Goal: Complete application form: Complete application form

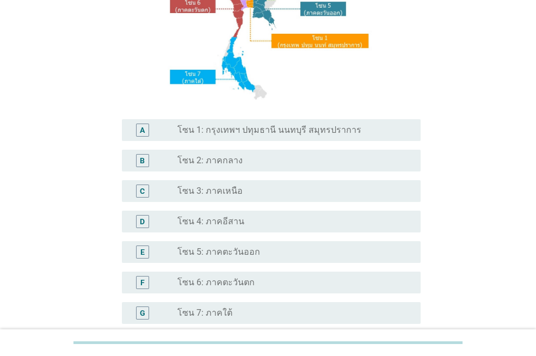
scroll to position [218, 0]
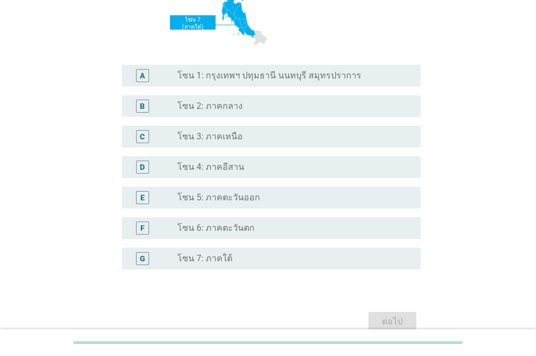
click at [271, 138] on div "radio_button_unchecked โซน 3: ภาคเหนือ" at bounding box center [290, 136] width 226 height 11
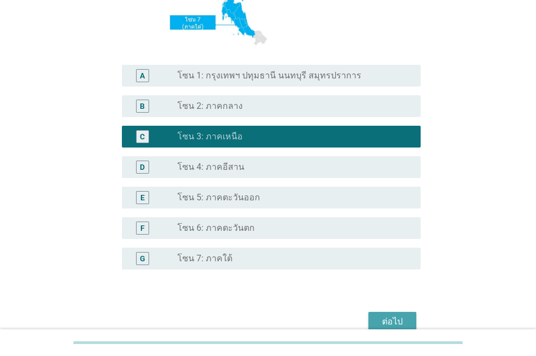
click at [407, 314] on button "ต่อไป" at bounding box center [392, 322] width 48 height 20
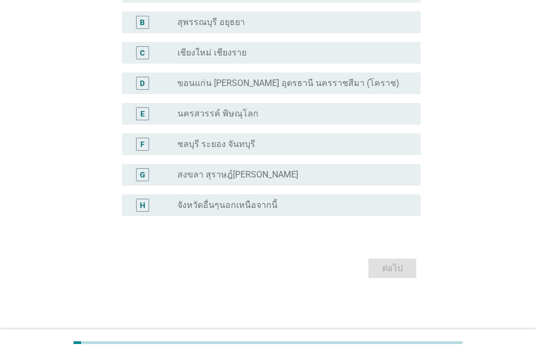
scroll to position [0, 0]
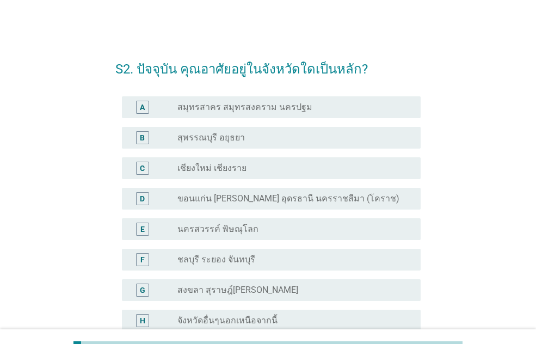
click at [251, 172] on div "radio_button_unchecked เชียงใหม่ เชียงราย" at bounding box center [290, 168] width 226 height 11
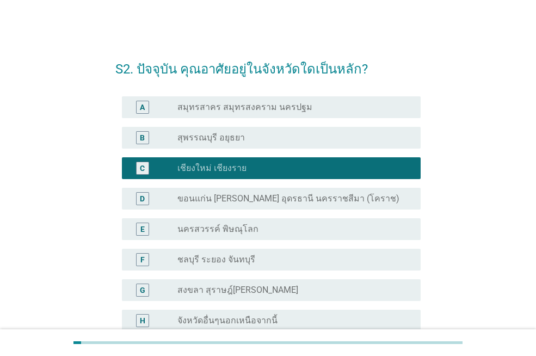
scroll to position [115, 0]
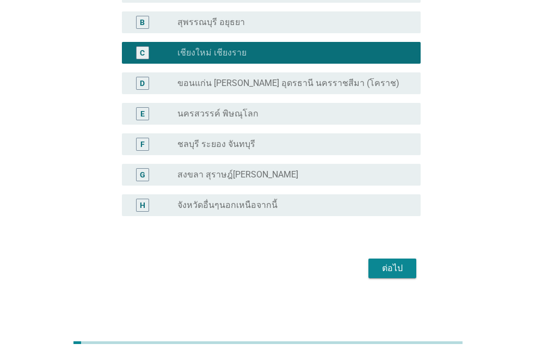
click at [392, 268] on div "ต่อไป" at bounding box center [392, 268] width 30 height 13
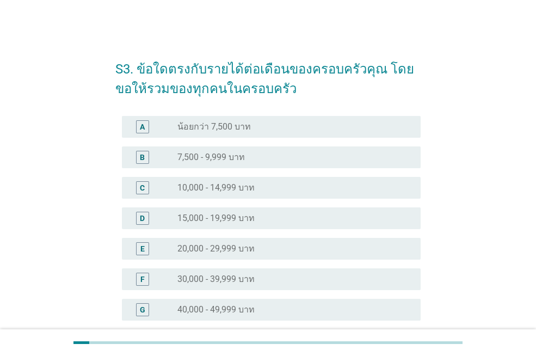
scroll to position [109, 0]
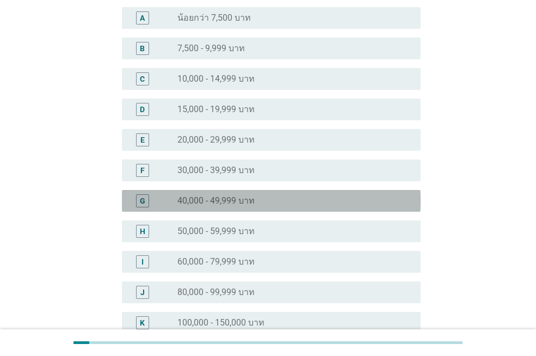
click at [288, 202] on div "radio_button_unchecked 40,000 - 49,999 บาท" at bounding box center [290, 200] width 226 height 11
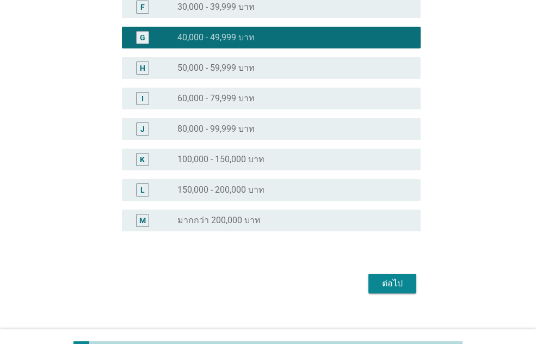
scroll to position [287, 0]
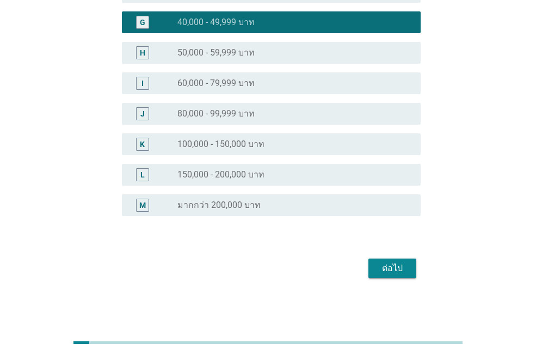
click at [400, 276] on button "ต่อไป" at bounding box center [392, 268] width 48 height 20
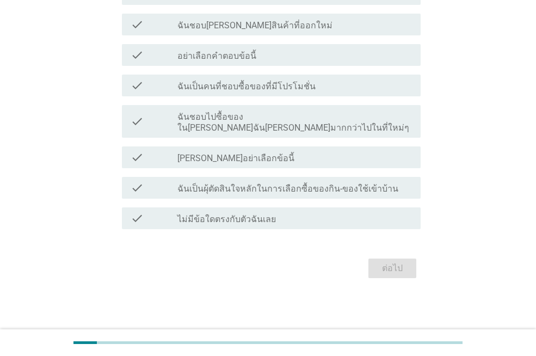
scroll to position [0, 0]
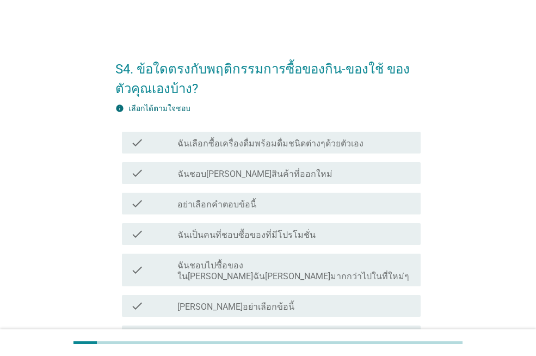
click at [300, 143] on label "ฉันเลือกซื้อเครื่องดื่มพร้อมดื่มชนิดต่างๆด้วยตัวเอง" at bounding box center [270, 143] width 186 height 11
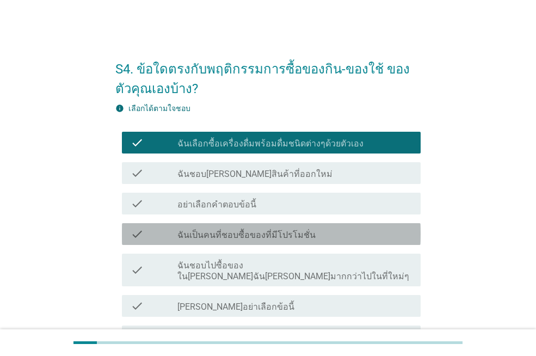
click at [294, 234] on label "ฉันเป็นคนที่ชอบซื้อของที่มีโปรโมชั่น" at bounding box center [246, 235] width 138 height 11
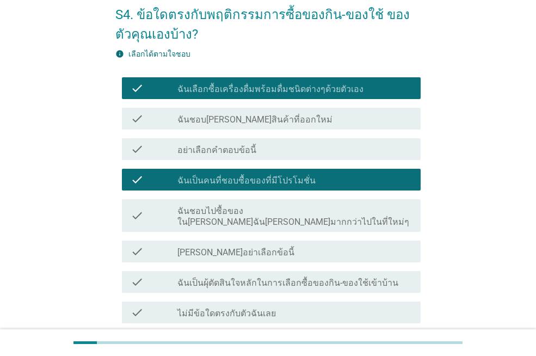
scroll to position [109, 0]
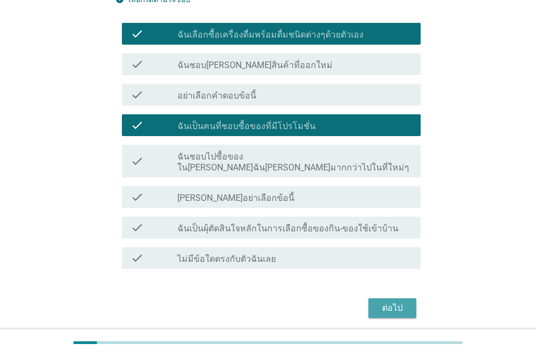
click at [394, 301] on div "ต่อไป" at bounding box center [392, 307] width 30 height 13
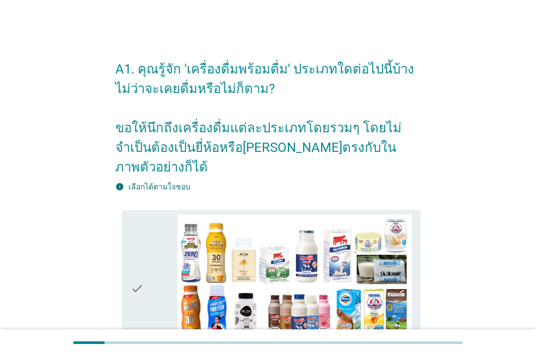
scroll to position [54, 0]
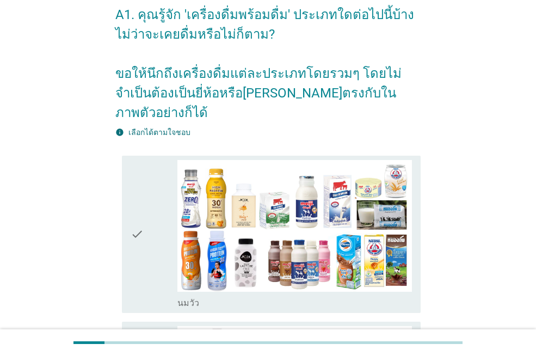
click at [149, 203] on div "check" at bounding box center [154, 234] width 47 height 148
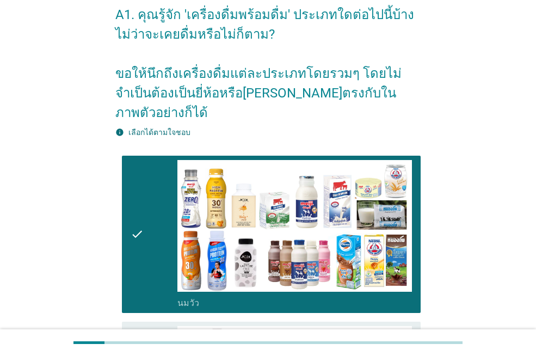
scroll to position [218, 0]
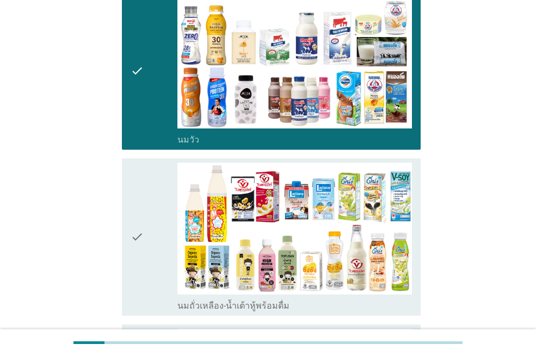
click at [146, 251] on div "check" at bounding box center [154, 237] width 47 height 148
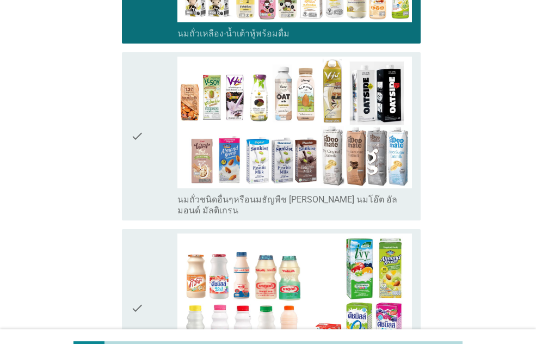
scroll to position [544, 0]
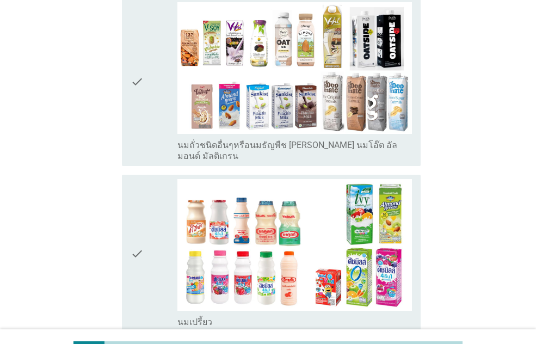
click at [145, 265] on div "check" at bounding box center [154, 253] width 47 height 148
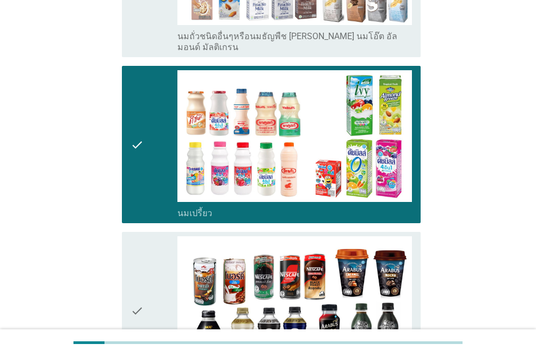
scroll to position [816, 0]
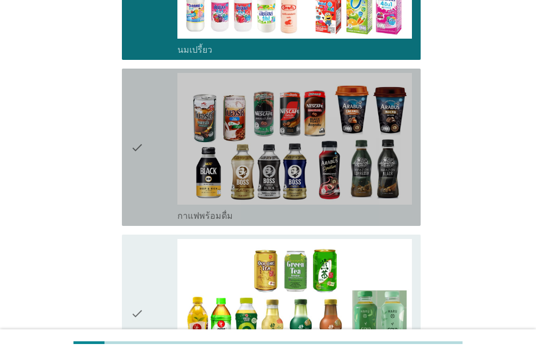
click at [147, 167] on div "check" at bounding box center [154, 147] width 47 height 148
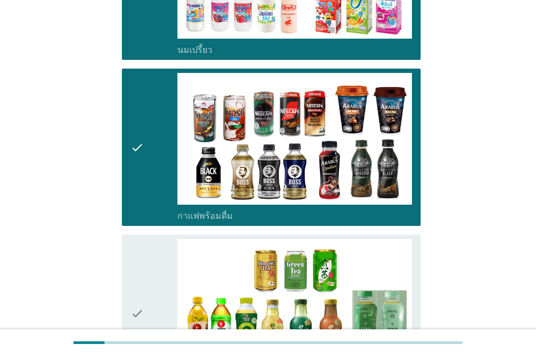
scroll to position [925, 0]
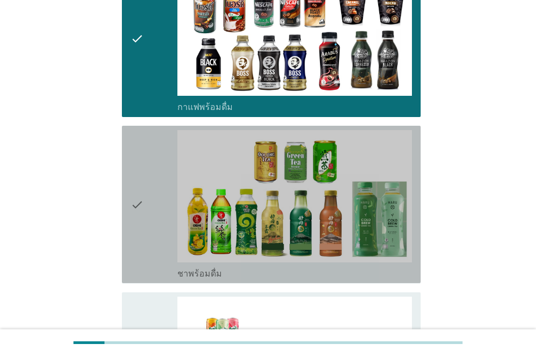
click at [145, 230] on div "check" at bounding box center [154, 204] width 47 height 148
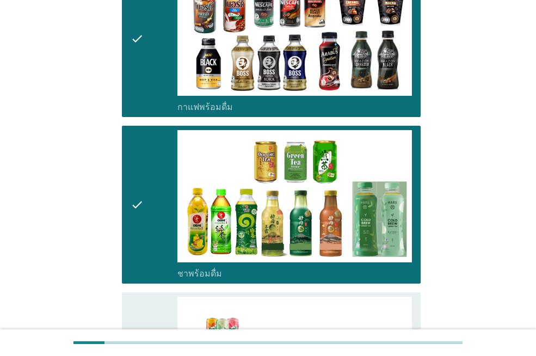
scroll to position [1033, 0]
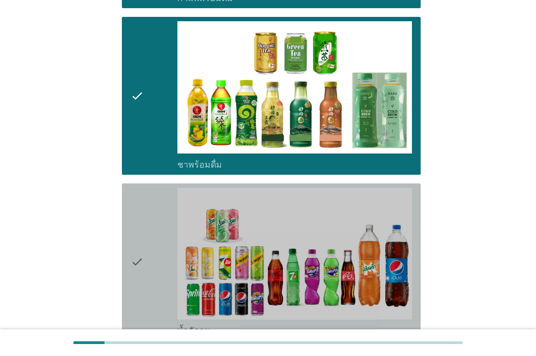
click at [142, 267] on icon "check" at bounding box center [137, 262] width 13 height 148
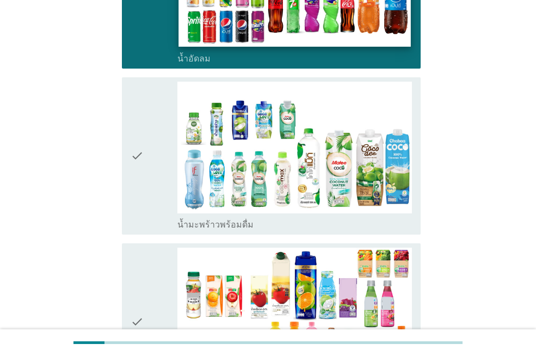
scroll to position [1360, 0]
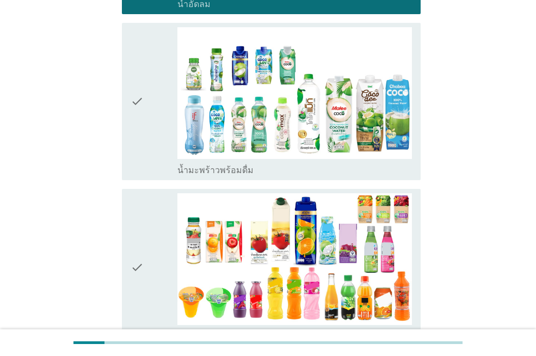
click at [150, 277] on div "check" at bounding box center [154, 267] width 47 height 148
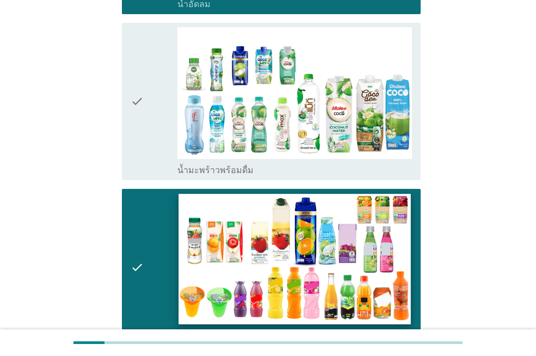
scroll to position [1577, 0]
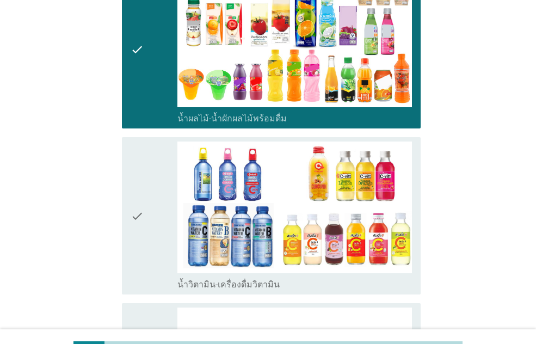
click at [154, 228] on div "check" at bounding box center [154, 215] width 47 height 148
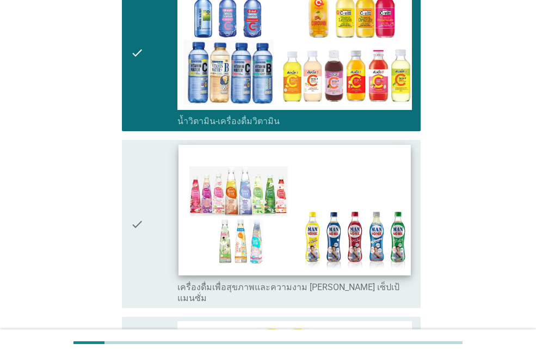
scroll to position [1849, 0]
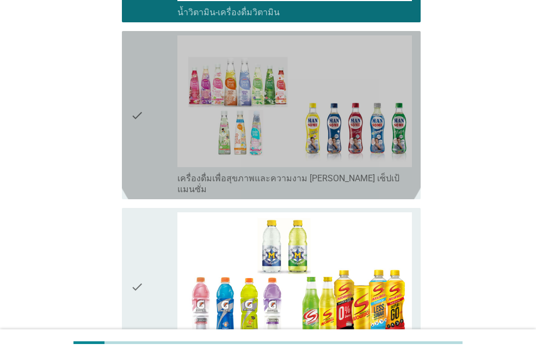
click at [144, 120] on icon "check" at bounding box center [137, 114] width 13 height 159
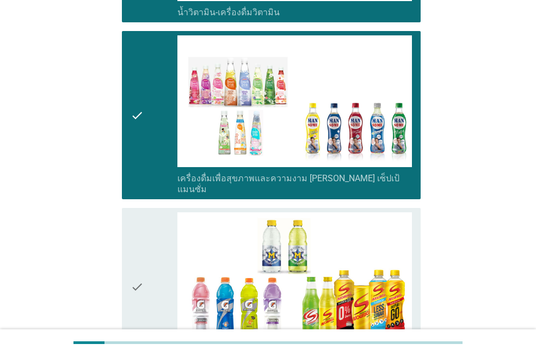
click at [143, 280] on icon "check" at bounding box center [137, 286] width 13 height 148
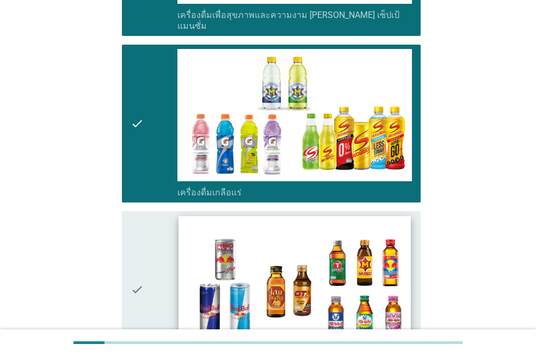
scroll to position [2121, 0]
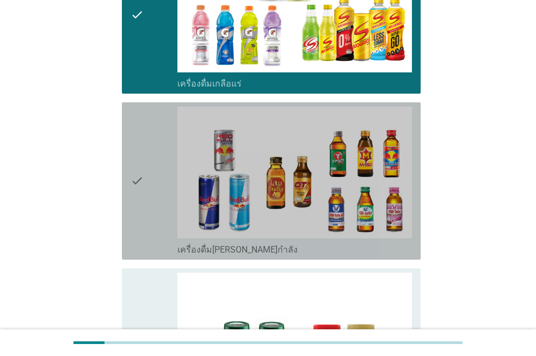
click at [150, 171] on div "check" at bounding box center [154, 181] width 47 height 148
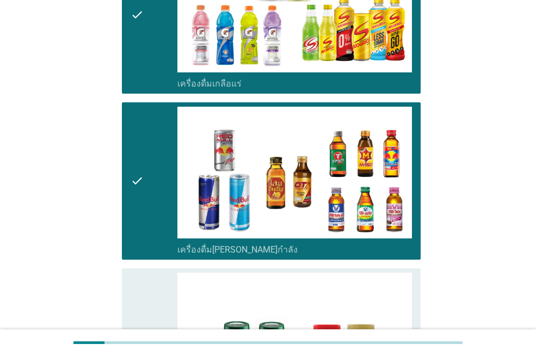
scroll to position [2284, 0]
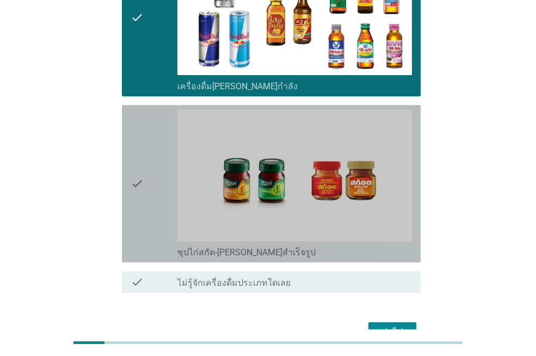
click at [140, 186] on icon "check" at bounding box center [137, 183] width 13 height 148
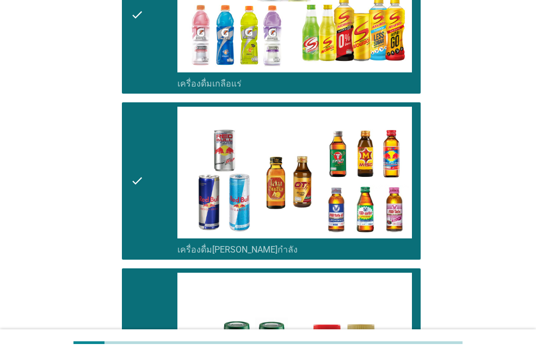
scroll to position [2307, 0]
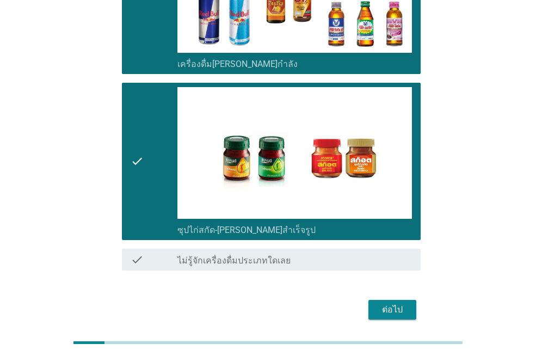
click at [400, 300] on button "ต่อไป" at bounding box center [392, 310] width 48 height 20
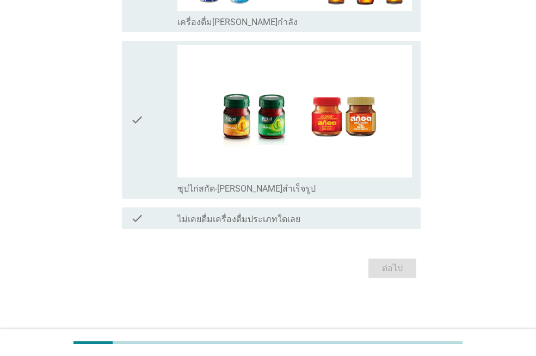
scroll to position [0, 0]
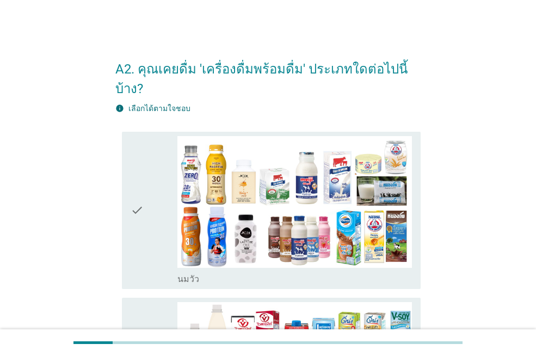
click at [153, 229] on div "check" at bounding box center [154, 210] width 47 height 148
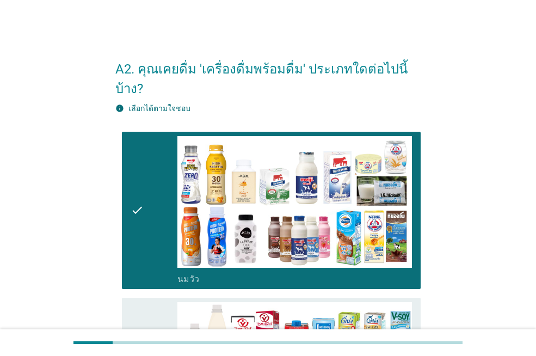
scroll to position [109, 0]
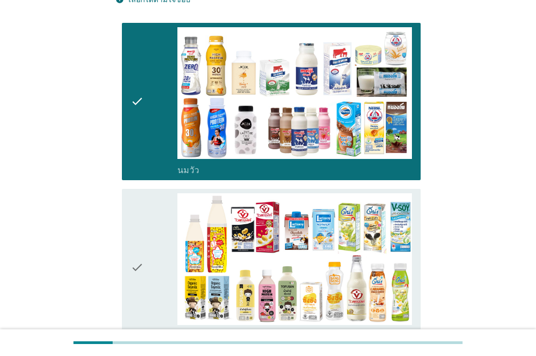
click at [145, 296] on div "check" at bounding box center [154, 267] width 47 height 148
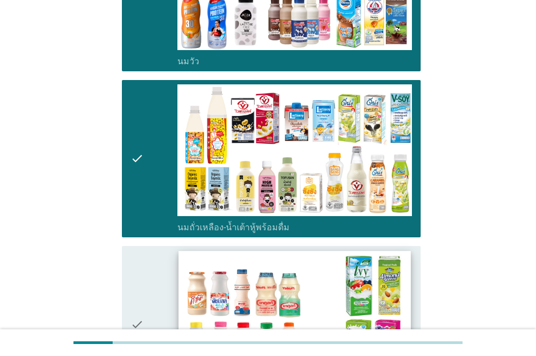
scroll to position [272, 0]
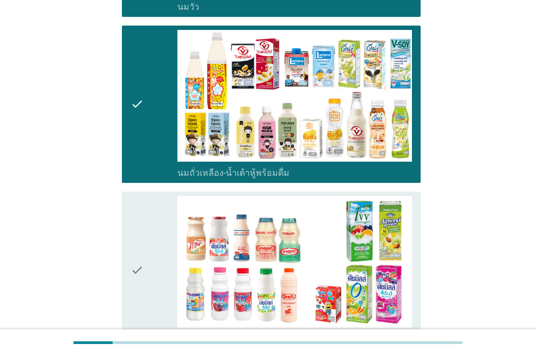
click at [133, 226] on icon "check" at bounding box center [137, 270] width 13 height 148
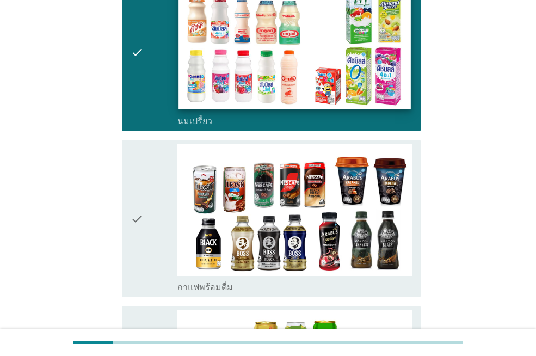
scroll to position [653, 0]
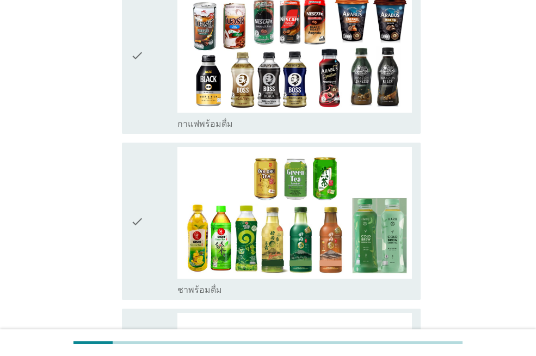
click at [138, 86] on icon "check" at bounding box center [137, 55] width 13 height 148
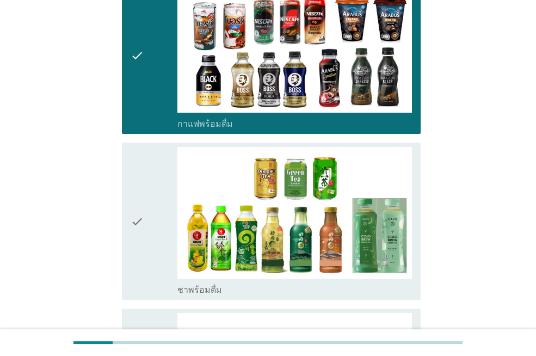
drag, startPoint x: 141, startPoint y: 252, endPoint x: 168, endPoint y: 249, distance: 26.3
click at [142, 252] on icon "check" at bounding box center [137, 221] width 13 height 148
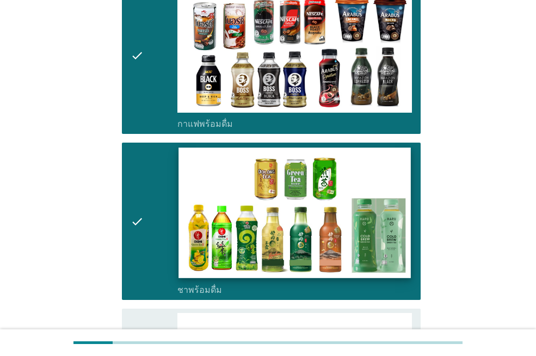
scroll to position [816, 0]
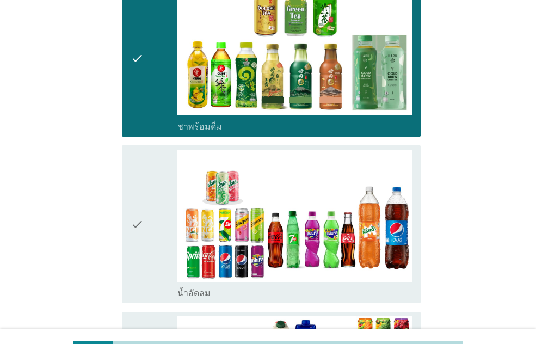
click at [134, 262] on icon "check" at bounding box center [137, 224] width 13 height 148
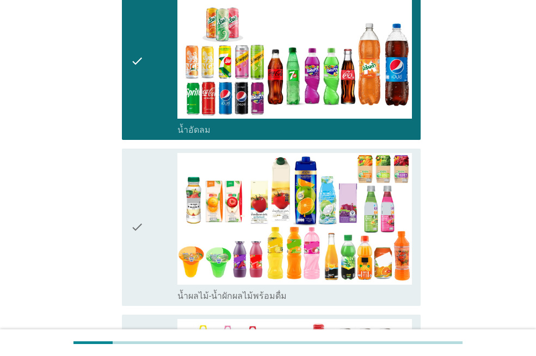
scroll to position [1088, 0]
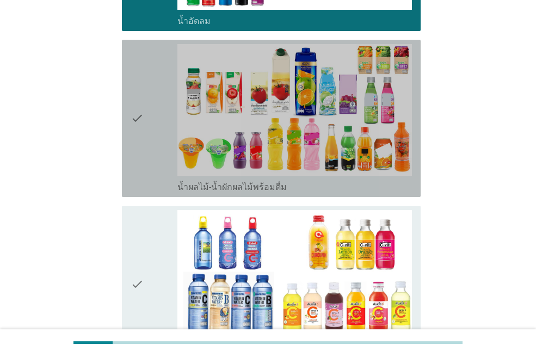
click at [128, 110] on div "check check_box_outline_blank น้ำผลไม้-น้ำผักผลไม้พร้อมดื่ม" at bounding box center [271, 118] width 299 height 157
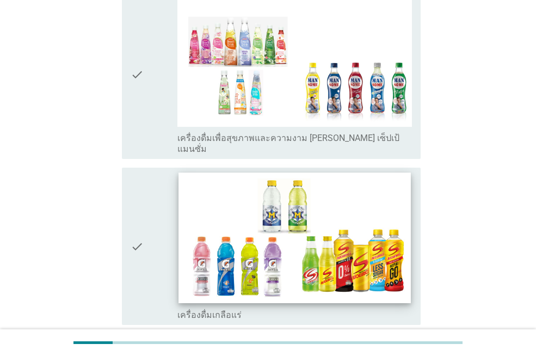
scroll to position [1577, 0]
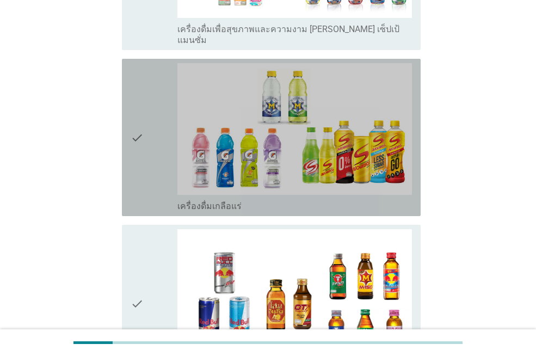
click at [147, 133] on div "check" at bounding box center [154, 137] width 47 height 148
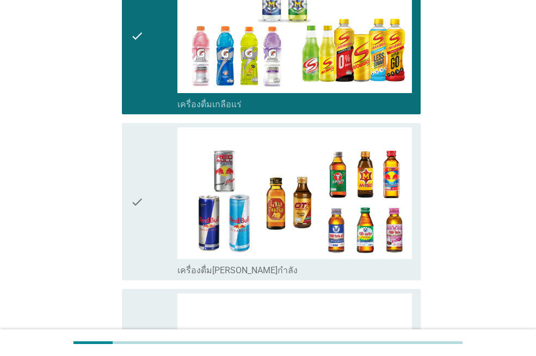
scroll to position [1897, 0]
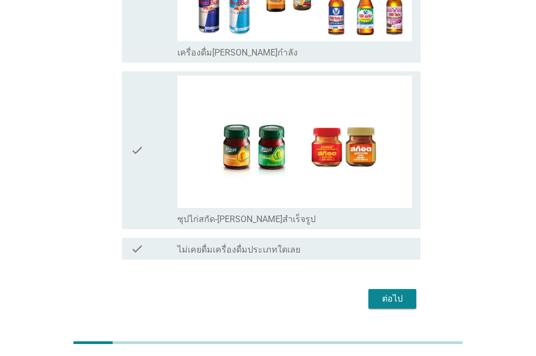
click at [390, 292] on div "ต่อไป" at bounding box center [392, 298] width 30 height 13
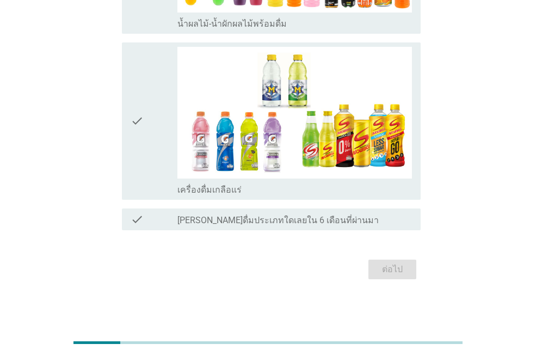
scroll to position [1252, 0]
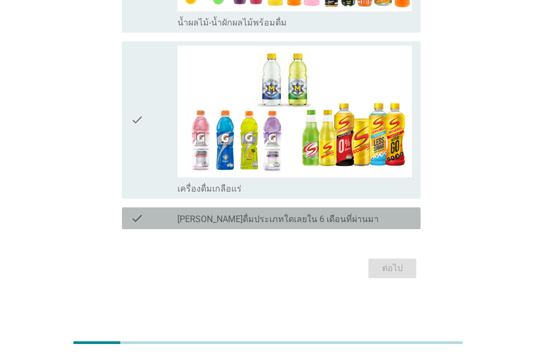
click at [294, 217] on label "[PERSON_NAME]ดื่มประเภทใดเลยใน 6 เดือนที่ผ่านมา" at bounding box center [277, 219] width 201 height 11
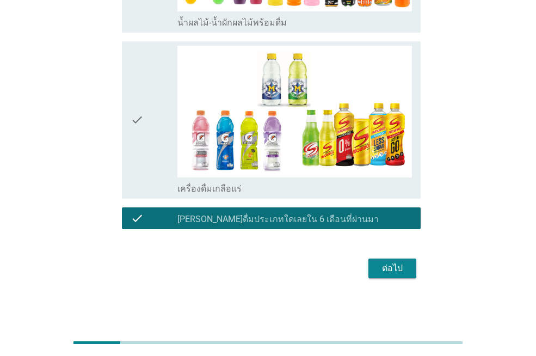
click at [396, 269] on div "ต่อไป" at bounding box center [392, 268] width 30 height 13
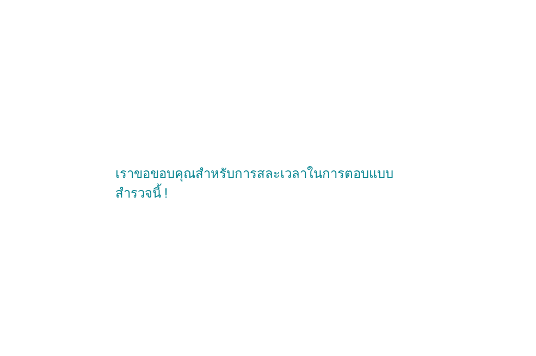
scroll to position [0, 0]
